Goal: Transaction & Acquisition: Purchase product/service

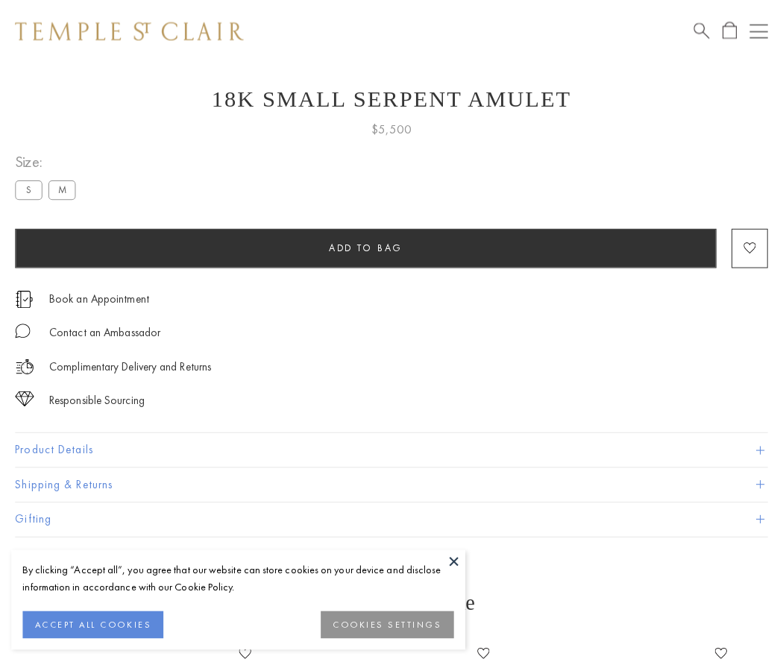
scroll to position [60, 0]
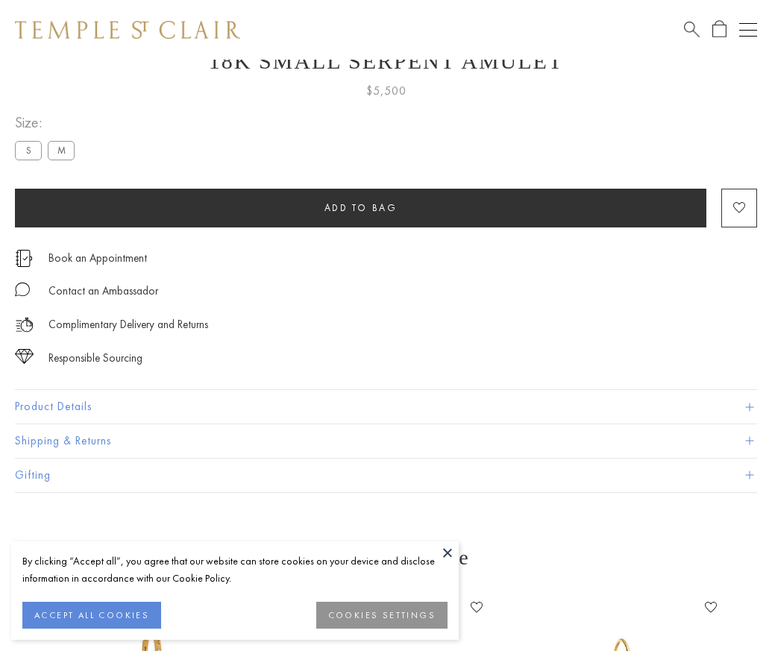
click at [360, 207] on span "Add to bag" at bounding box center [360, 207] width 73 height 13
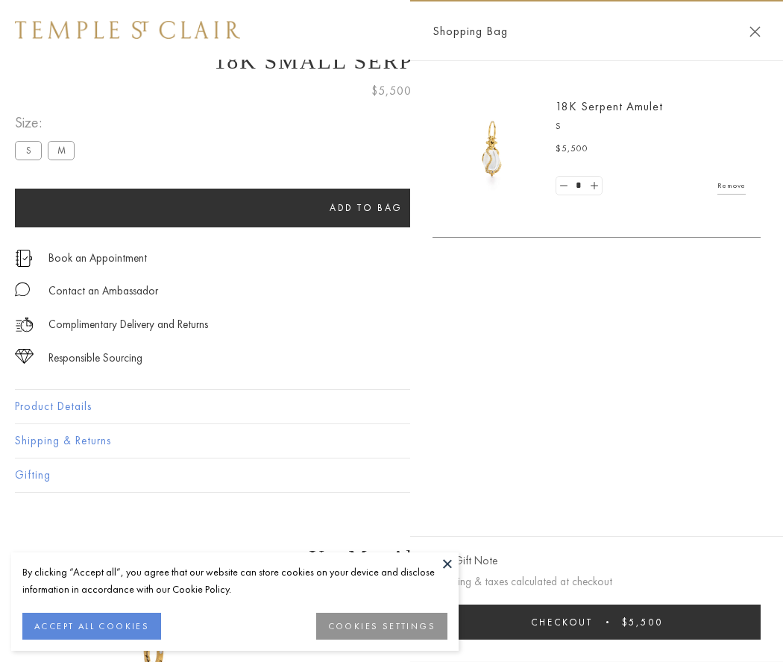
click at [600, 622] on button "Checkout $5,500" at bounding box center [597, 622] width 328 height 35
